Goal: Task Accomplishment & Management: Use online tool/utility

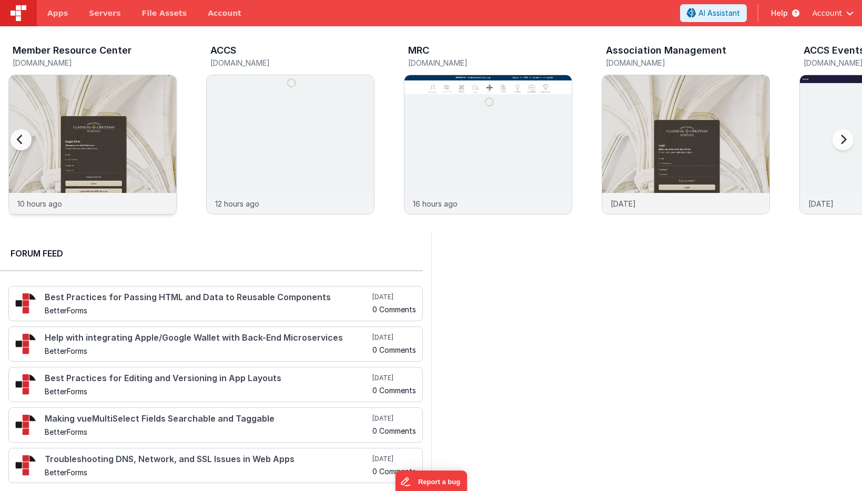
click at [151, 94] on img at bounding box center [92, 158] width 167 height 167
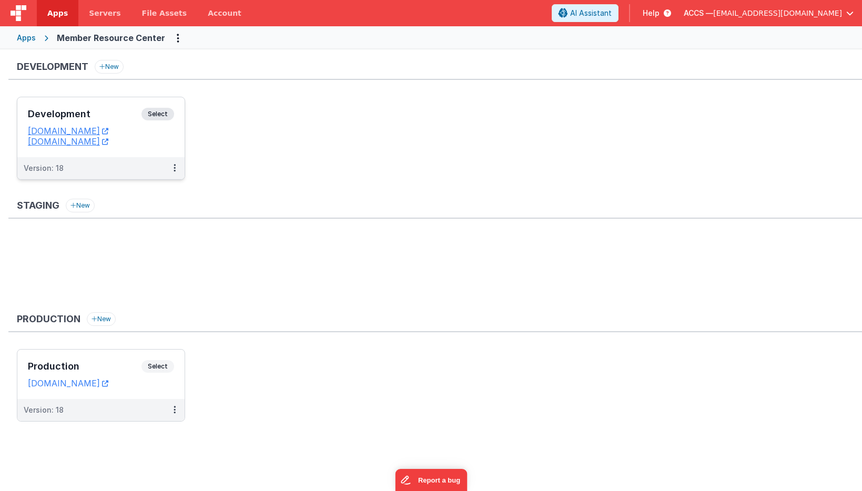
click at [132, 110] on h3 "Development" at bounding box center [85, 114] width 114 height 11
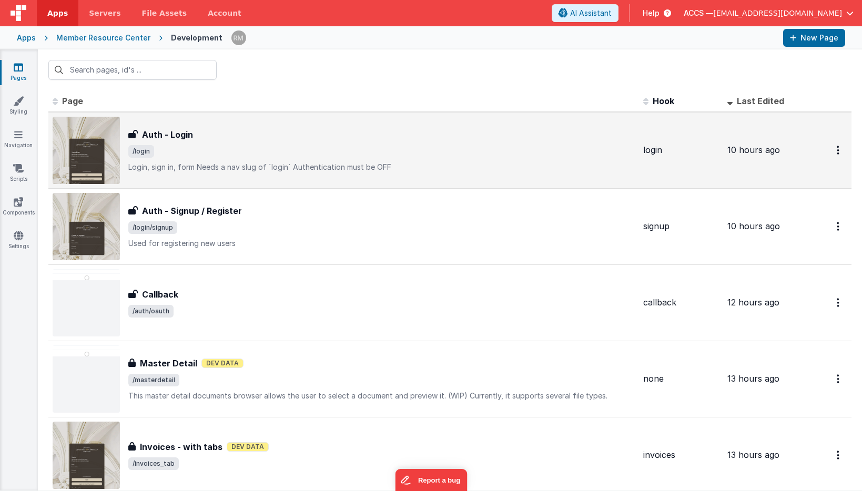
click at [168, 154] on span "/login" at bounding box center [381, 151] width 507 height 13
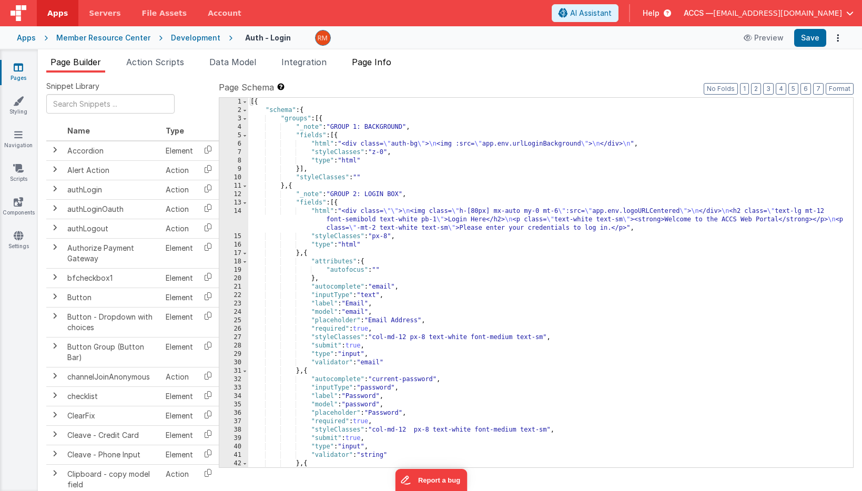
click at [377, 62] on span "Page Info" at bounding box center [371, 62] width 39 height 11
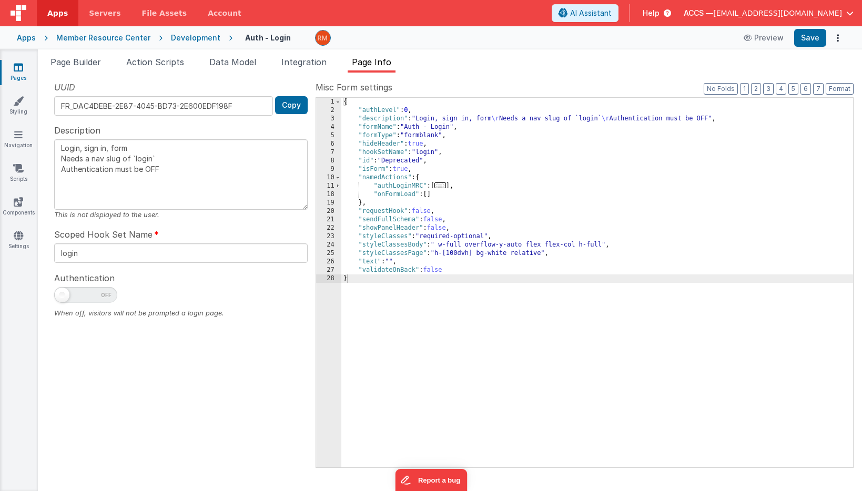
click at [443, 187] on span "..." at bounding box center [441, 186] width 12 height 6
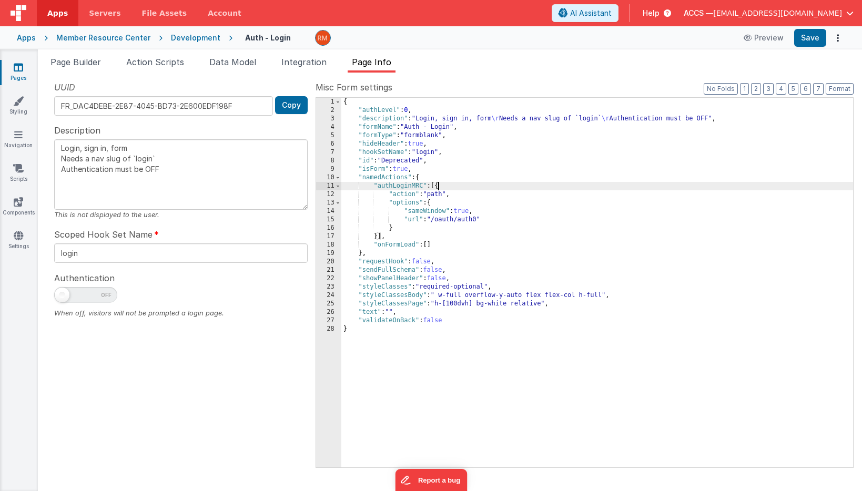
click at [481, 220] on div "{ "authLevel" : 0 , "description" : "Login, sign in, form \r Needs a nav slug o…" at bounding box center [597, 291] width 512 height 387
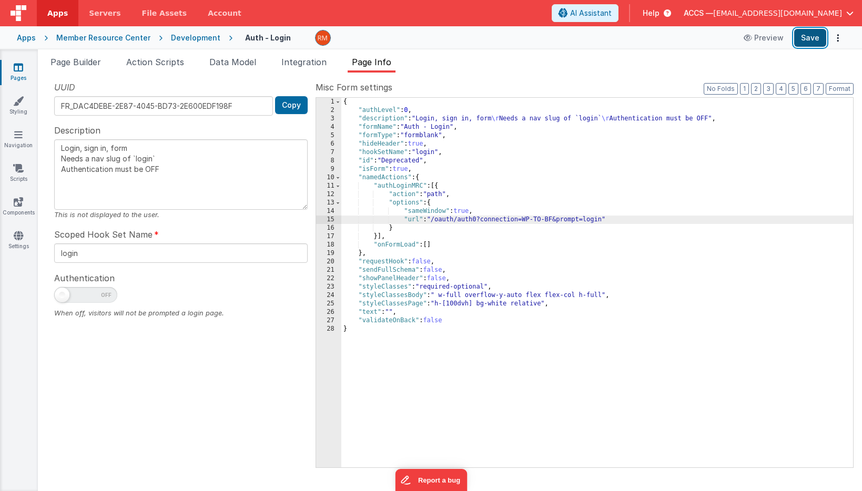
click at [802, 42] on button "Save" at bounding box center [810, 38] width 32 height 18
click at [544, 218] on div "{ "authLevel" : 0 , "description" : "Login, sign in, form \r Needs a nav slug o…" at bounding box center [597, 291] width 512 height 387
type textarea "Login, sign in, form Needs a nav slug of `login` Authentication must be OFF"
click at [781, 13] on span "[EMAIL_ADDRESS][DOMAIN_NAME]" at bounding box center [777, 13] width 129 height 11
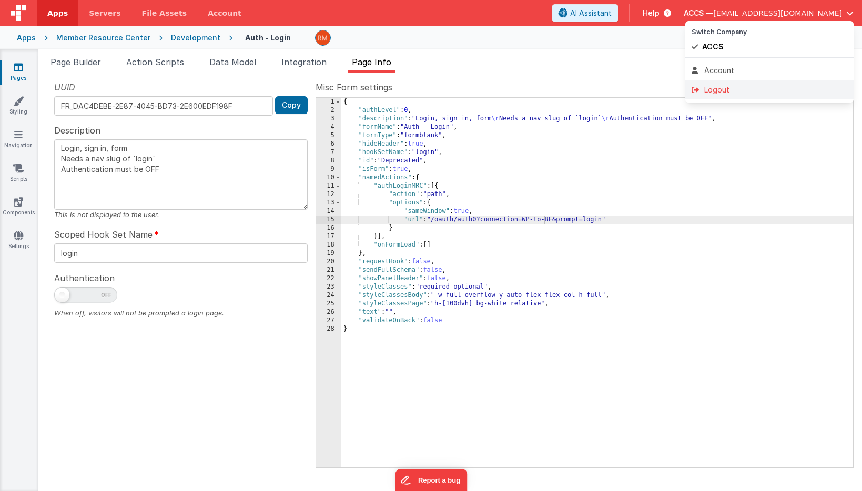
click at [718, 90] on div "Logout" at bounding box center [770, 90] width 156 height 11
type textarea "Login, sign in, form Needs a nav slug of `login` Authentication must be OFF"
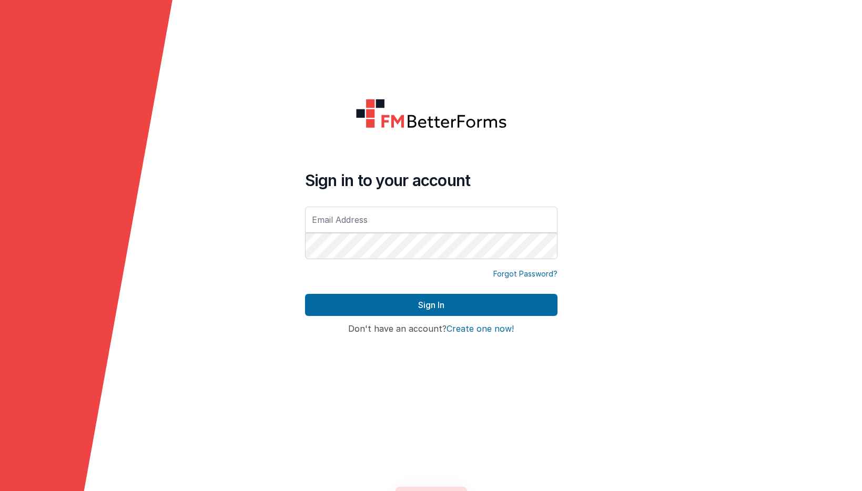
click at [355, 281] on div "Forgot Password?" at bounding box center [431, 281] width 253 height 25
click at [369, 221] on input "text" at bounding box center [431, 220] width 253 height 26
type input "[EMAIL_ADDRESS][DOMAIN_NAME]"
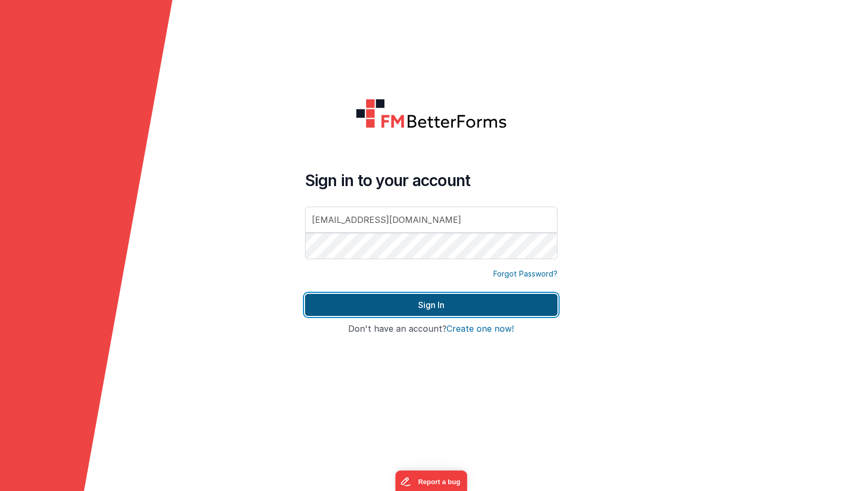
click at [456, 305] on button "Sign In" at bounding box center [431, 305] width 253 height 22
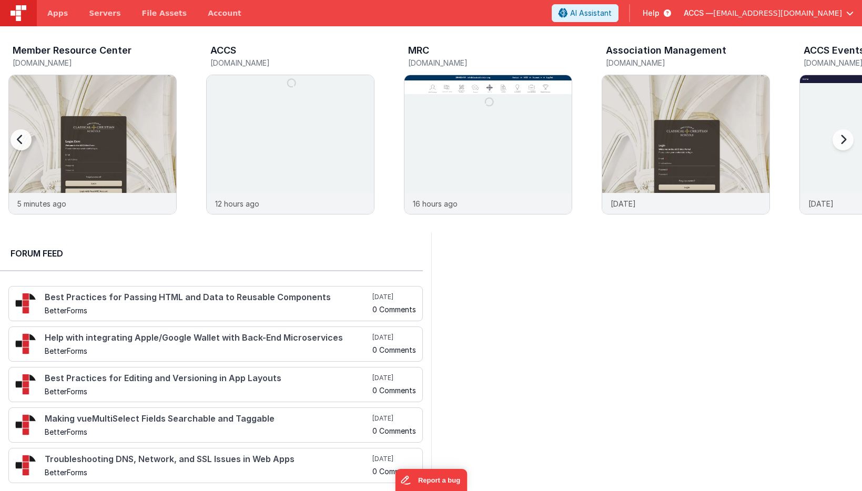
click at [47, 108] on div at bounding box center [32, 147] width 42 height 152
click at [63, 119] on img at bounding box center [92, 158] width 167 height 167
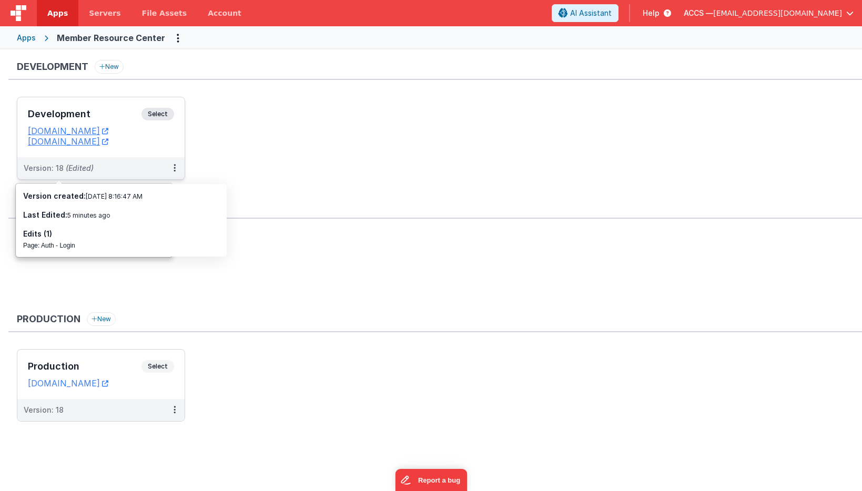
click at [95, 105] on div "Development Select URLs [DOMAIN_NAME] [DOMAIN_NAME]" at bounding box center [100, 127] width 167 height 60
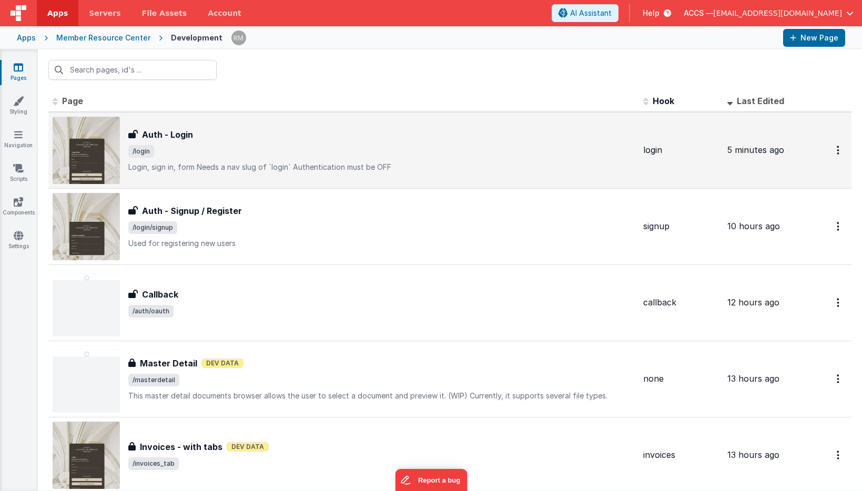
click at [151, 158] on div "Auth - Login Auth - Login /login Login, sign in, formNeeds a nav slug of `logi…" at bounding box center [381, 150] width 507 height 44
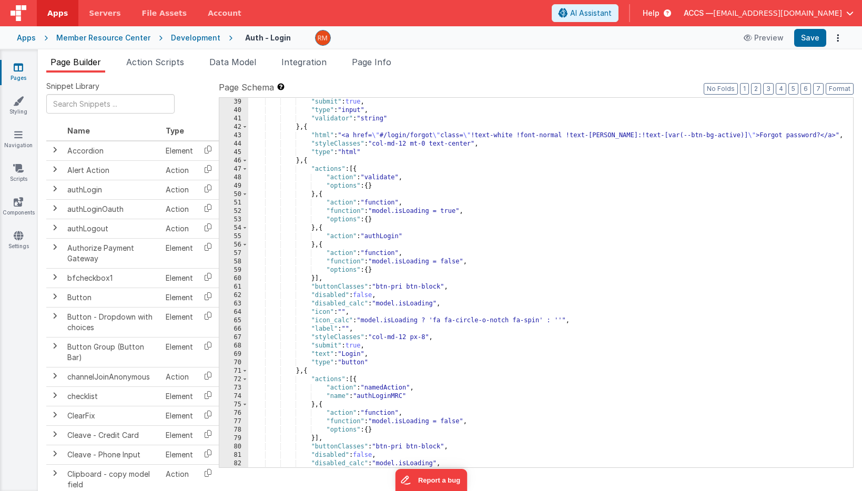
scroll to position [339, 0]
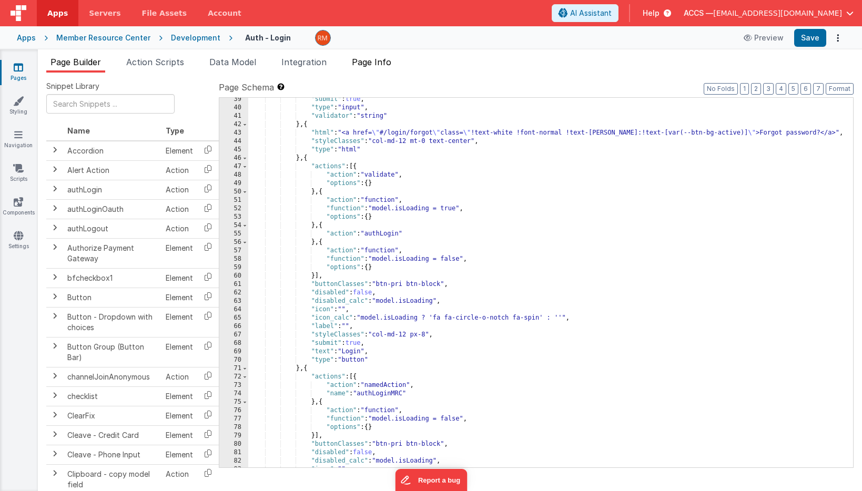
click at [380, 57] on span "Page Info" at bounding box center [371, 62] width 39 height 11
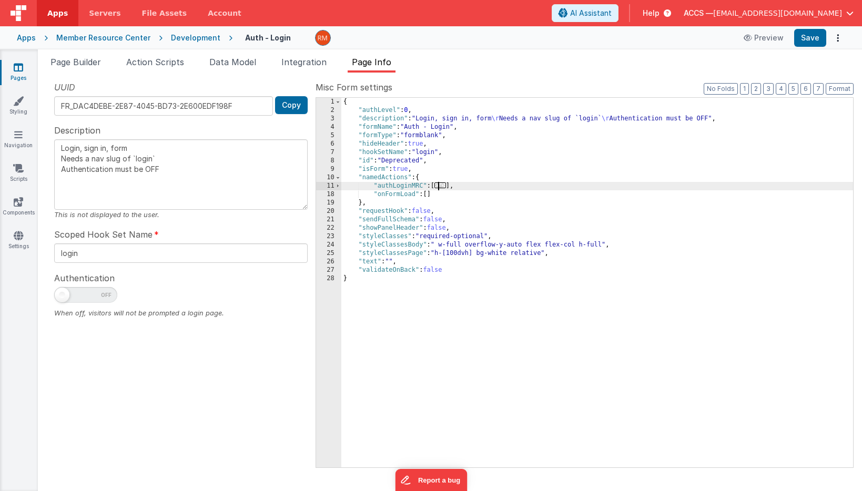
click at [446, 187] on span "..." at bounding box center [441, 186] width 12 height 6
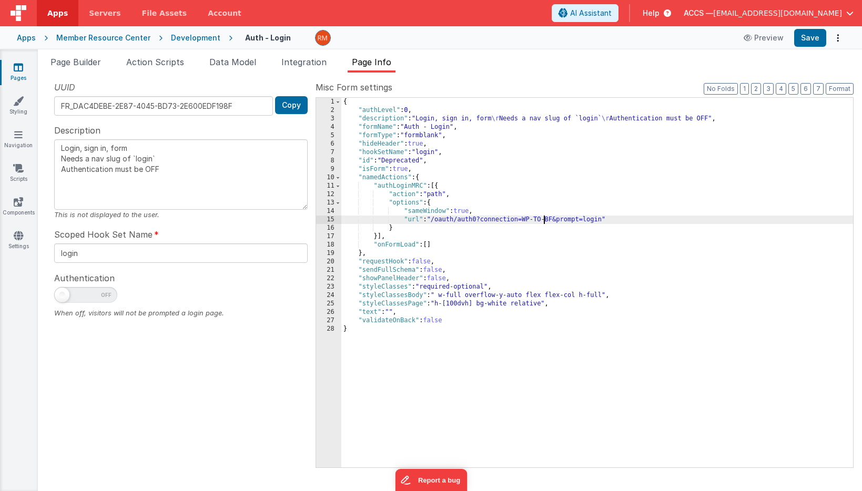
click at [544, 219] on div "{ "authLevel" : 0 , "description" : "Login, sign in, form \r Needs a nav slug o…" at bounding box center [597, 291] width 512 height 387
type textarea "Login, sign in, form Needs a nav slug of `login` Authentication must be OFF"
click at [808, 35] on button "Save" at bounding box center [810, 38] width 32 height 18
click at [533, 222] on div "{ "authLevel" : 0 , "description" : "Login, sign in, form \r Needs a nav slug o…" at bounding box center [597, 291] width 512 height 387
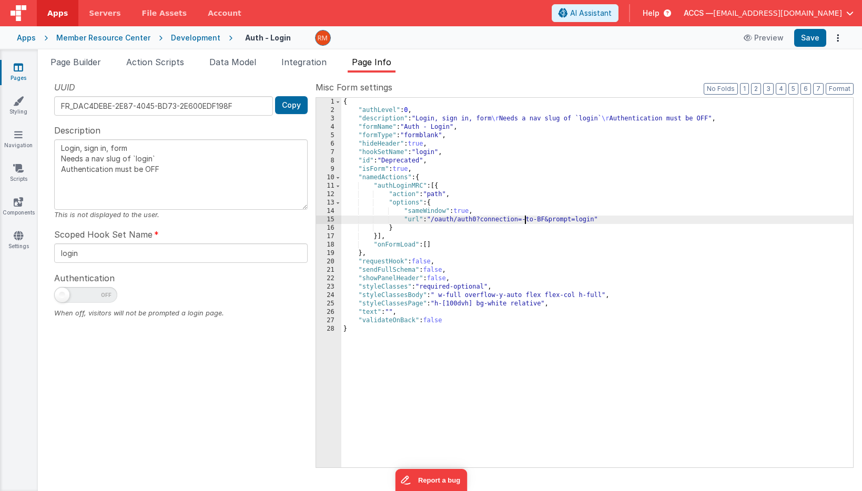
type textarea "Login, sign in, form Needs a nav slug of `login` Authentication must be OFF"
click at [554, 220] on div "{ "authLevel" : 0 , "description" : "Login, sign in, form \r Needs a nav slug o…" at bounding box center [597, 291] width 512 height 387
click at [555, 220] on div "{ "authLevel" : 0 , "description" : "Login, sign in, form \r Needs a nav slug o…" at bounding box center [597, 291] width 512 height 387
type textarea "Login, sign in, form Needs a nav slug of `login` Authentication must be OFF"
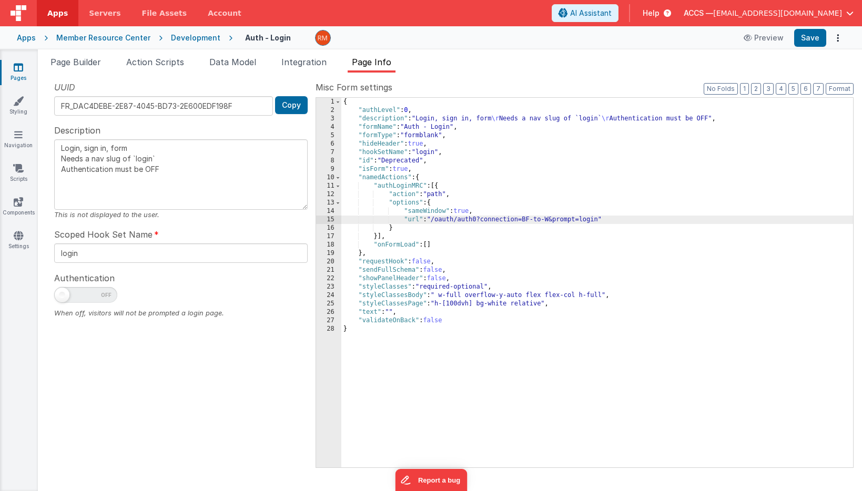
type textarea "Login, sign in, form Needs a nav slug of `login` Authentication must be OFF"
click at [801, 41] on button "Save" at bounding box center [810, 38] width 32 height 18
click at [556, 220] on div "{ "authLevel" : 0 , "description" : "Login, sign in, form \r Needs a nav slug o…" at bounding box center [597, 291] width 512 height 387
type textarea "Login, sign in, form Needs a nav slug of `login` Authentication must be OFF"
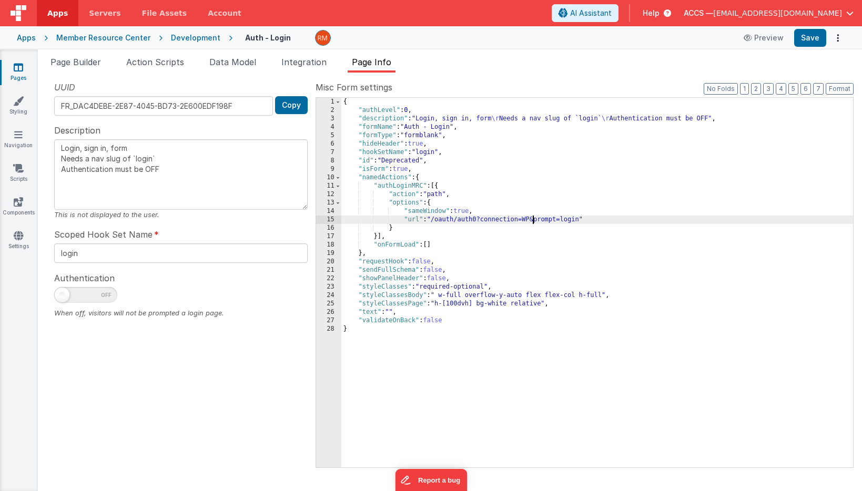
type textarea "Login, sign in, form Needs a nav slug of `login` Authentication must be OFF"
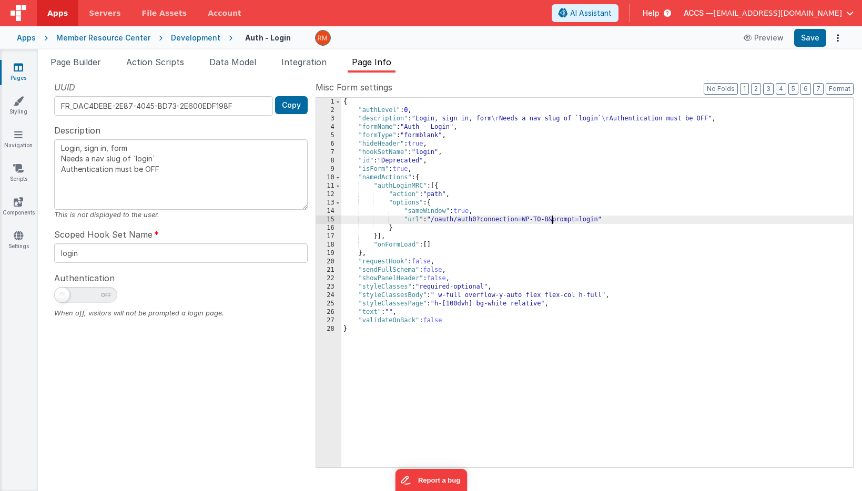
type textarea "Login, sign in, form Needs a nav slug of `login` Authentication must be OFF"
click at [806, 36] on button "Save" at bounding box center [810, 38] width 32 height 18
